Goal: Information Seeking & Learning: Learn about a topic

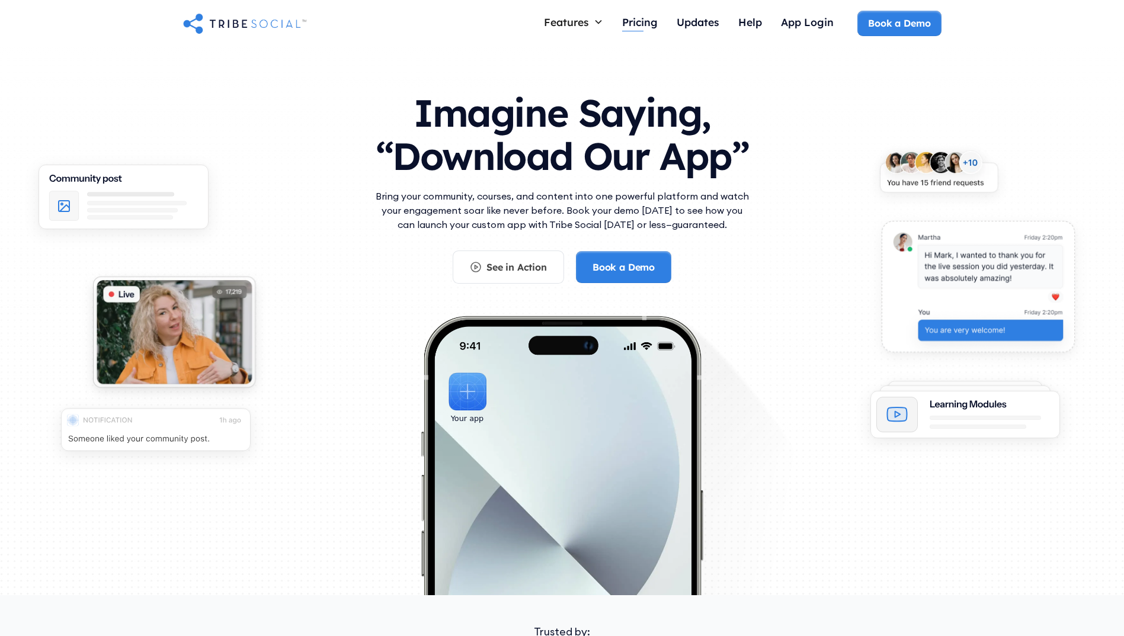
click at [649, 15] on div "Pricing" at bounding box center [640, 21] width 36 height 13
